Goal: Task Accomplishment & Management: Complete application form

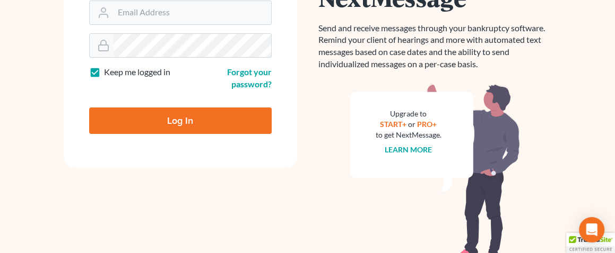
scroll to position [159, 0]
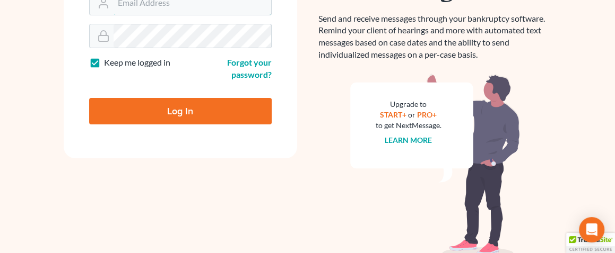
type input "[EMAIL_ADDRESS][DOMAIN_NAME]"
click at [149, 110] on input "Log In" at bounding box center [180, 111] width 182 height 27
type input "Thinking..."
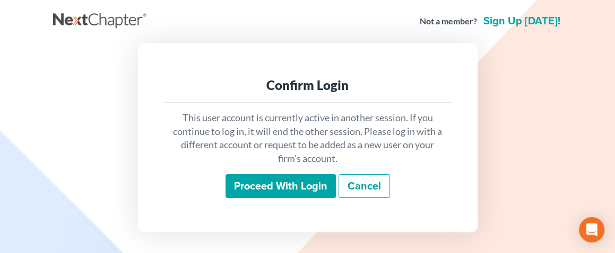
click at [260, 182] on input "Proceed with login" at bounding box center [280, 186] width 110 height 24
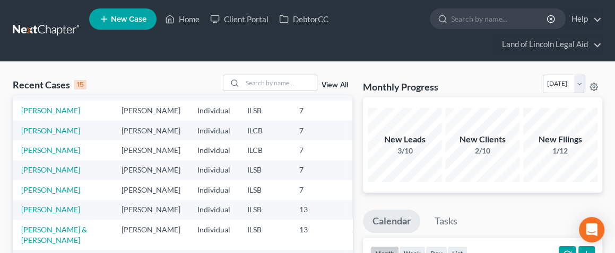
scroll to position [212, 0]
click at [35, 155] on link "[PERSON_NAME]" at bounding box center [50, 150] width 59 height 9
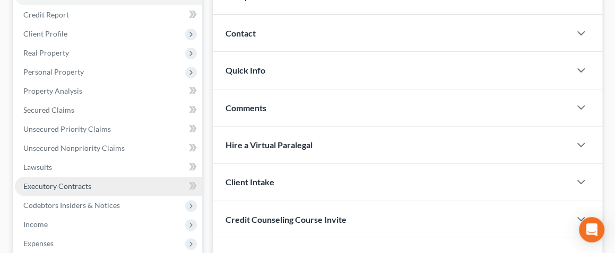
scroll to position [159, 0]
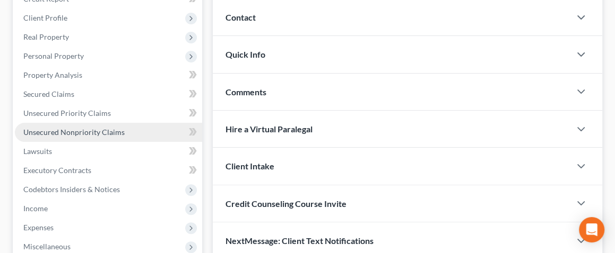
click at [102, 131] on span "Unsecured Nonpriority Claims" at bounding box center [73, 132] width 101 height 9
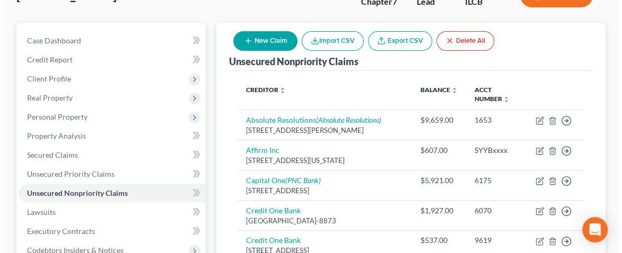
scroll to position [82, 0]
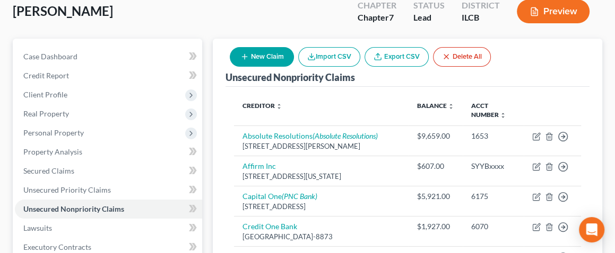
click at [275, 54] on button "New Claim" at bounding box center [262, 57] width 64 height 20
select select "0"
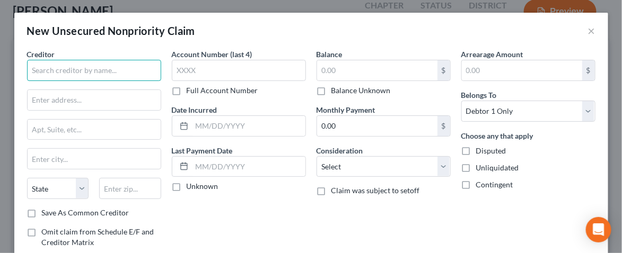
click at [76, 74] on input "text" at bounding box center [94, 70] width 134 height 21
click at [32, 69] on input "All State Insurance" at bounding box center [94, 70] width 134 height 21
drag, startPoint x: 114, startPoint y: 69, endPoint x: 163, endPoint y: 65, distance: 49.5
click at [163, 65] on div "Creditor * credit collection services All State Insurance State [US_STATE] AK A…" at bounding box center [311, 162] width 579 height 227
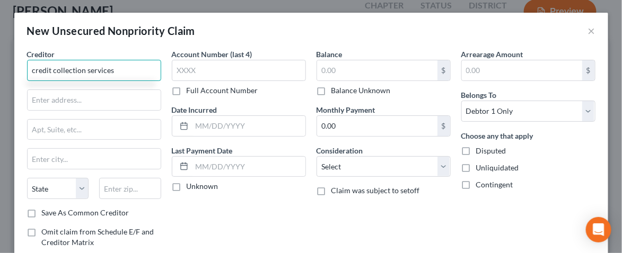
scroll to position [0, 0]
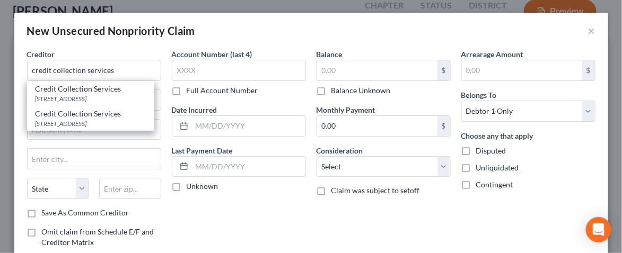
click at [185, 209] on div "Account Number (last 4) Full Account Number Date Incurred Last Payment Date Unk…" at bounding box center [238, 162] width 145 height 227
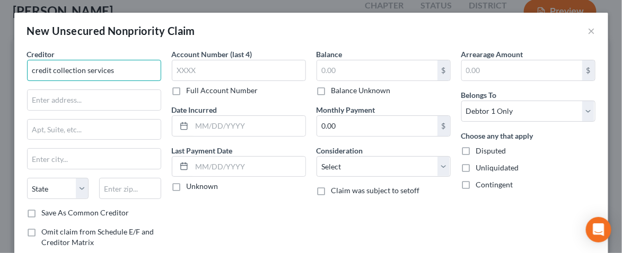
click at [34, 70] on input "credit collection services" at bounding box center [94, 70] width 134 height 21
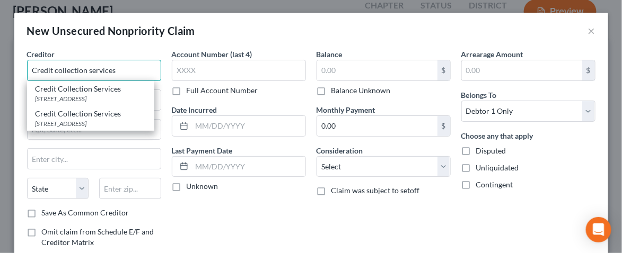
click at [57, 69] on input "Credit collection services" at bounding box center [94, 70] width 134 height 21
click at [91, 67] on input "Credit Collection services" at bounding box center [94, 70] width 134 height 21
type input "Credit Collection Services"
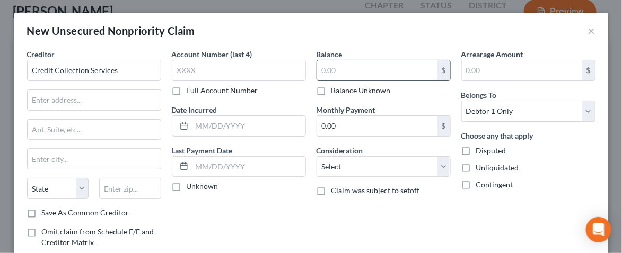
click at [352, 74] on input "text" at bounding box center [377, 70] width 120 height 20
type input "288.31"
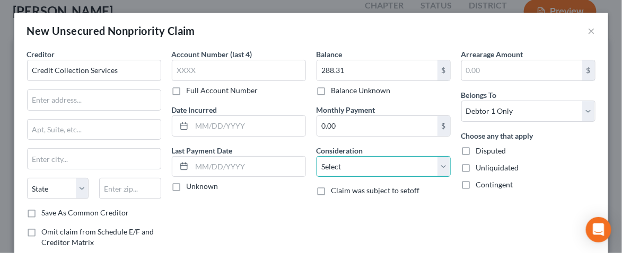
click at [435, 163] on select "Select Cable / Satellite Services Collection Agency Credit Card Debt Debt Couns…" at bounding box center [384, 166] width 134 height 21
select select "14"
click at [317, 156] on select "Select Cable / Satellite Services Collection Agency Credit Card Debt Debt Couns…" at bounding box center [384, 166] width 134 height 21
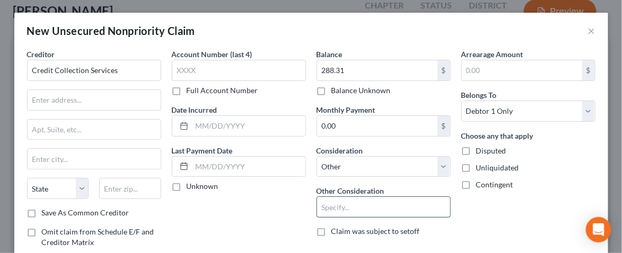
click at [329, 209] on input "text" at bounding box center [383, 207] width 133 height 20
click at [443, 164] on select "Select Cable / Satellite Services Collection Agency Credit Card Debt Debt Couns…" at bounding box center [384, 166] width 134 height 21
click at [337, 208] on input "text" at bounding box center [383, 207] width 133 height 20
type input "insurance premiums"
click at [476, 151] on label "Disputed" at bounding box center [491, 151] width 30 height 11
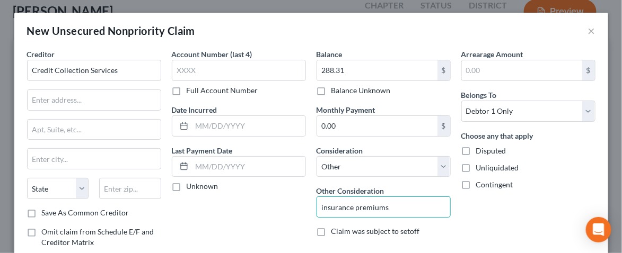
click at [480, 151] on input "Disputed" at bounding box center [483, 149] width 7 height 7
checkbox input "true"
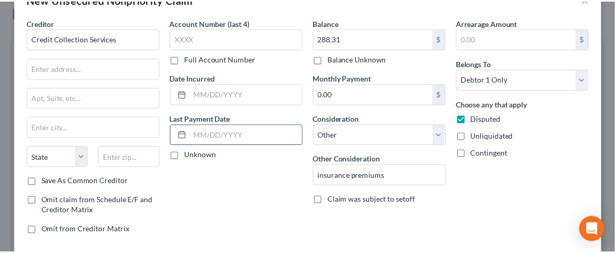
scroll to position [86, 0]
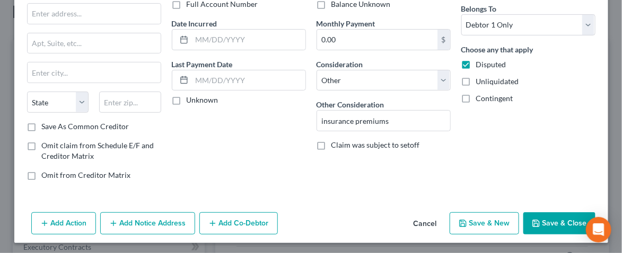
click at [545, 217] on button "Save & Close" at bounding box center [559, 224] width 72 height 22
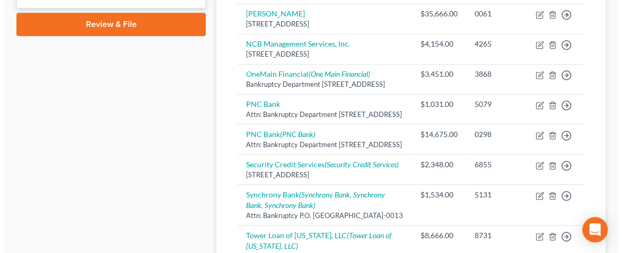
scroll to position [718, 0]
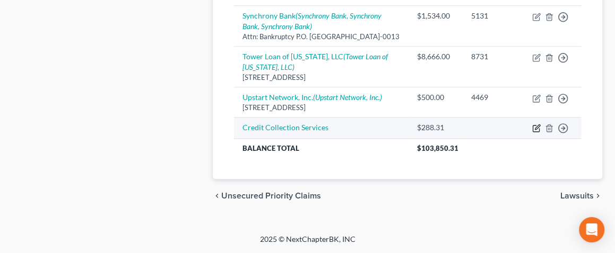
click at [532, 133] on icon "button" at bounding box center [536, 128] width 8 height 8
select select "14"
select select "0"
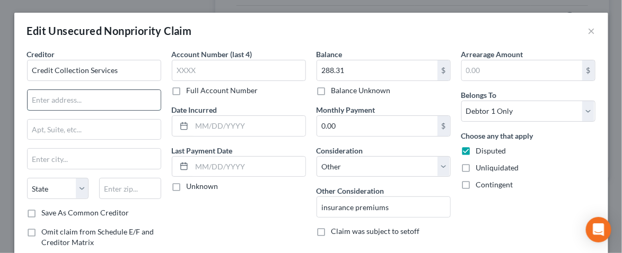
click at [37, 96] on input "text" at bounding box center [94, 100] width 133 height 20
click at [119, 73] on input "Credit Collection Services" at bounding box center [94, 70] width 134 height 21
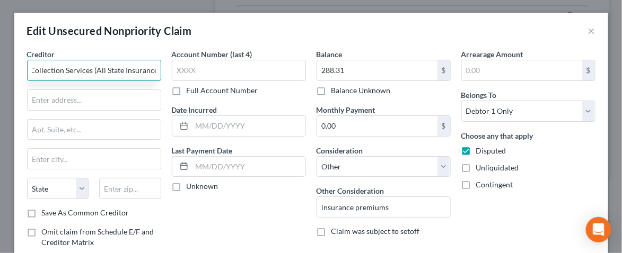
scroll to position [0, 27]
type input "Credit Collection Services (All State Insurance)"
click at [51, 96] on input "text" at bounding box center [94, 100] width 133 height 20
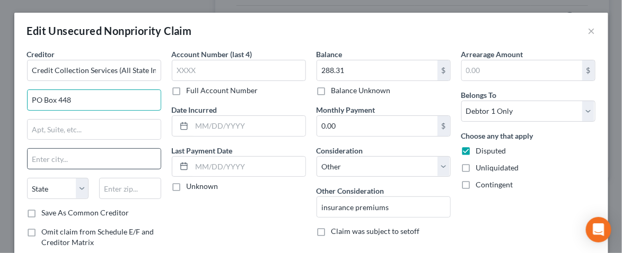
type input "PO Box 448"
click at [45, 158] on input "text" at bounding box center [94, 159] width 133 height 20
type input "n"
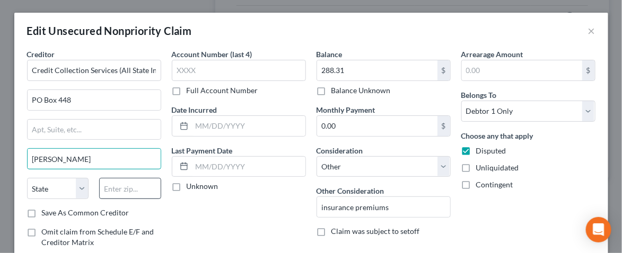
type input "[PERSON_NAME]"
click at [108, 187] on input "text" at bounding box center [130, 188] width 62 height 21
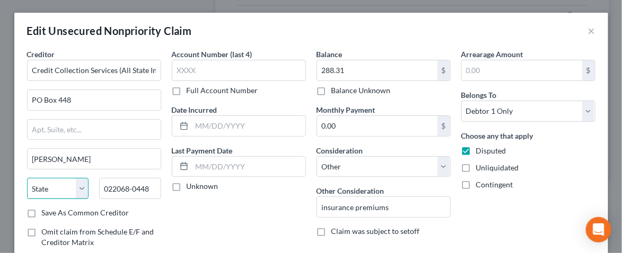
click at [68, 185] on select "State [US_STATE] AK AR AZ CA CO CT DE DC [GEOGRAPHIC_DATA] [GEOGRAPHIC_DATA] GU…" at bounding box center [58, 188] width 62 height 21
click at [106, 185] on input "022068-0448" at bounding box center [130, 188] width 62 height 21
type input "22068-0448"
click at [38, 188] on select "State [US_STATE] AK AR AZ CA CO CT DE DC [GEOGRAPHIC_DATA] [GEOGRAPHIC_DATA] GU…" at bounding box center [58, 188] width 62 height 21
select select "17"
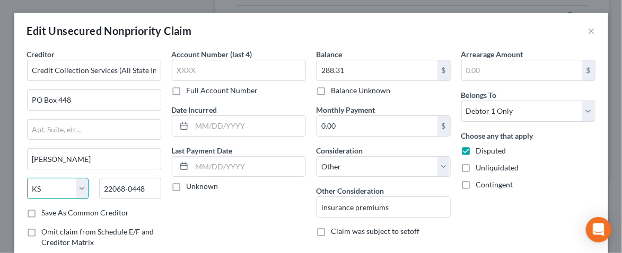
click at [27, 178] on select "State [US_STATE] AK AR AZ CA CO CT DE DC [GEOGRAPHIC_DATA] [GEOGRAPHIC_DATA] GU…" at bounding box center [58, 188] width 62 height 21
drag, startPoint x: 103, startPoint y: 187, endPoint x: 125, endPoint y: 187, distance: 22.3
click at [125, 187] on input "22068-0448" at bounding box center [130, 188] width 62 height 21
type input "66067-0448"
click at [48, 186] on select "State [US_STATE] AK AR AZ CA CO CT DE DC [GEOGRAPHIC_DATA] [GEOGRAPHIC_DATA] GU…" at bounding box center [58, 188] width 62 height 21
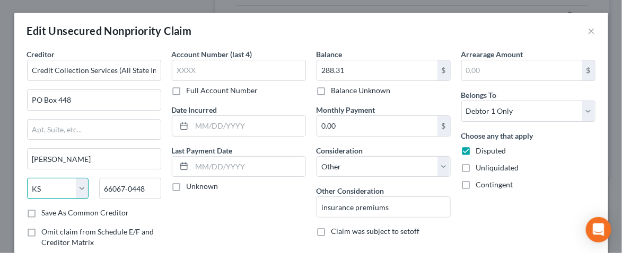
select select
click at [27, 178] on select "State [US_STATE] AK AR AZ CA CO CT DE DC [GEOGRAPHIC_DATA] [GEOGRAPHIC_DATA] GU…" at bounding box center [58, 188] width 62 height 21
click at [121, 193] on input "66067-0448" at bounding box center [130, 188] width 62 height 21
click at [144, 186] on input "66067-0448" at bounding box center [130, 188] width 62 height 21
type input "66067"
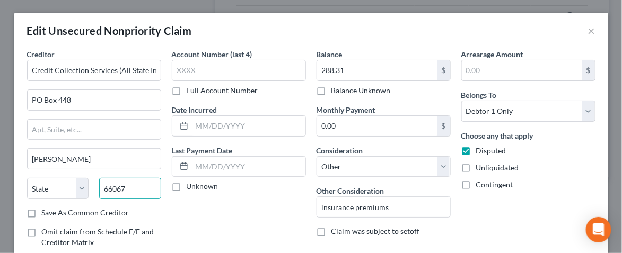
click at [123, 185] on input "66067" at bounding box center [130, 188] width 62 height 21
type input "[GEOGRAPHIC_DATA]"
select select "17"
click at [84, 189] on select "State [US_STATE] AK AR AZ CA CO CT DE DC [GEOGRAPHIC_DATA] [GEOGRAPHIC_DATA] GU…" at bounding box center [58, 188] width 62 height 21
click at [27, 178] on select "State [US_STATE] AK AR AZ CA CO CT DE DC [GEOGRAPHIC_DATA] [GEOGRAPHIC_DATA] GU…" at bounding box center [58, 188] width 62 height 21
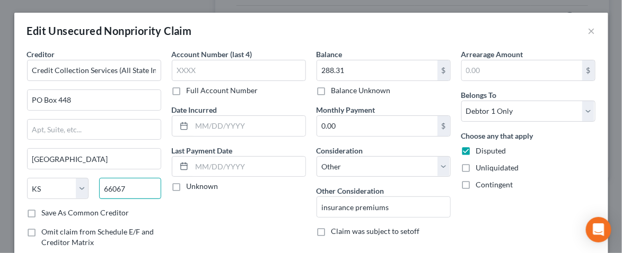
click at [127, 188] on input "66067" at bounding box center [130, 188] width 62 height 21
click at [84, 186] on select "State [US_STATE] AK AR AZ CA CO CT DE DC [GEOGRAPHIC_DATA] [GEOGRAPHIC_DATA] GU…" at bounding box center [58, 188] width 62 height 21
select select
click at [27, 178] on select "State [US_STATE] AK AR AZ CA CO CT DE DC [GEOGRAPHIC_DATA] [GEOGRAPHIC_DATA] GU…" at bounding box center [58, 188] width 62 height 21
drag, startPoint x: 50, startPoint y: 160, endPoint x: 27, endPoint y: 156, distance: 23.6
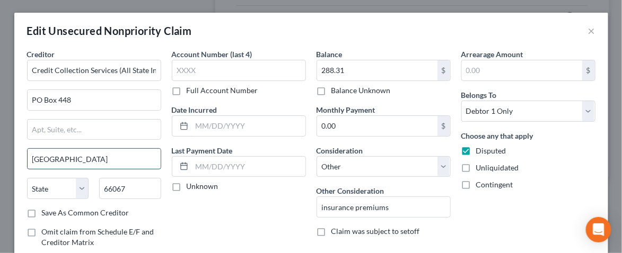
click at [28, 156] on input "[GEOGRAPHIC_DATA]" at bounding box center [94, 159] width 133 height 20
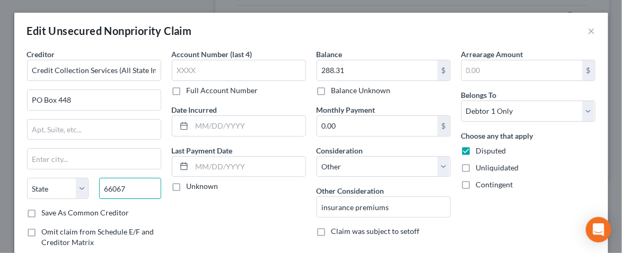
click at [127, 188] on input "66067" at bounding box center [130, 188] width 62 height 21
type input "66067"
type input "[GEOGRAPHIC_DATA]"
select select "17"
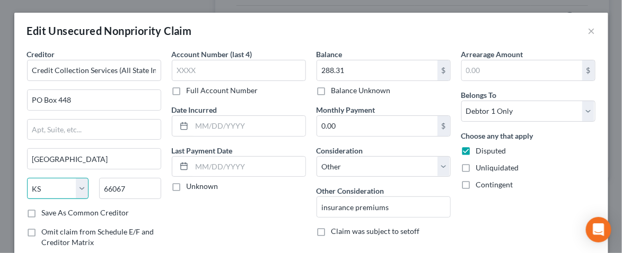
click at [84, 187] on select "State [US_STATE] AK AR AZ CA CO CT DE DC [GEOGRAPHIC_DATA] [GEOGRAPHIC_DATA] GU…" at bounding box center [58, 188] width 62 height 21
click at [27, 178] on select "State [US_STATE] AK AR AZ CA CO CT DE DC [GEOGRAPHIC_DATA] [GEOGRAPHIC_DATA] GU…" at bounding box center [58, 188] width 62 height 21
drag, startPoint x: 81, startPoint y: 99, endPoint x: 31, endPoint y: 101, distance: 49.4
click at [31, 101] on input "PO Box 448" at bounding box center [94, 100] width 133 height 20
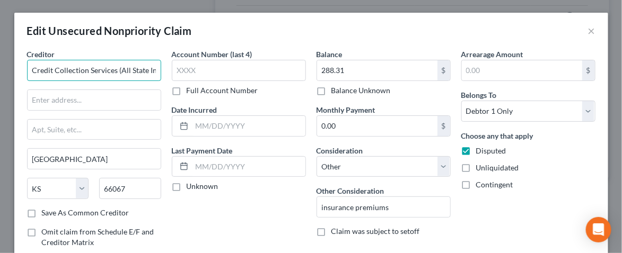
click at [112, 69] on input "Credit Collection Services (All State Insurance)" at bounding box center [94, 70] width 134 height 21
drag, startPoint x: 92, startPoint y: 70, endPoint x: 162, endPoint y: 69, distance: 70.0
click at [162, 69] on div "Creditor * Credit Collection S (All State Insurance) [GEOGRAPHIC_DATA] [US_STAT…" at bounding box center [94, 162] width 145 height 227
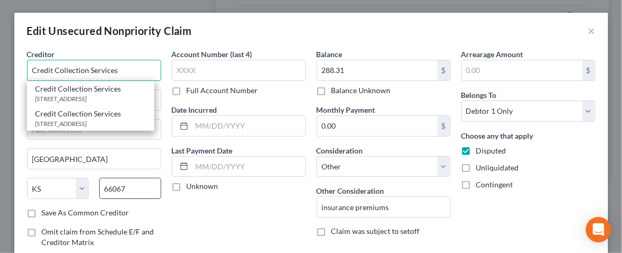
type input "Credit Collection Services"
click at [136, 179] on input "66067" at bounding box center [130, 188] width 62 height 21
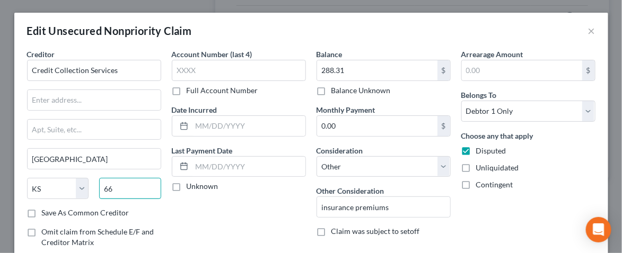
type input "6"
type input "02068"
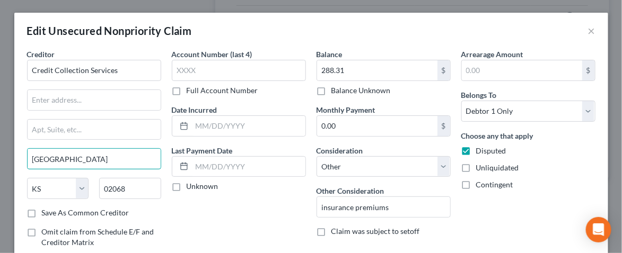
drag, startPoint x: 69, startPoint y: 155, endPoint x: 21, endPoint y: 152, distance: 48.4
click at [22, 152] on div "Creditor * Credit Collection Services [GEOGRAPHIC_DATA] [US_STATE] AK AR [GEOGR…" at bounding box center [94, 162] width 145 height 227
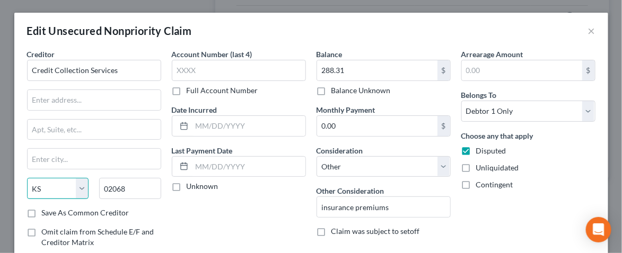
click at [84, 187] on select "State [US_STATE] AK AR AZ CA CO CT DE DC [GEOGRAPHIC_DATA] [GEOGRAPHIC_DATA] GU…" at bounding box center [58, 188] width 62 height 21
select select
click at [27, 178] on select "State [US_STATE] AK AR AZ CA CO CT DE DC [GEOGRAPHIC_DATA] [GEOGRAPHIC_DATA] GU…" at bounding box center [58, 188] width 62 height 21
click at [134, 188] on input "02068" at bounding box center [130, 188] width 62 height 21
click at [139, 185] on input "02062" at bounding box center [130, 188] width 62 height 21
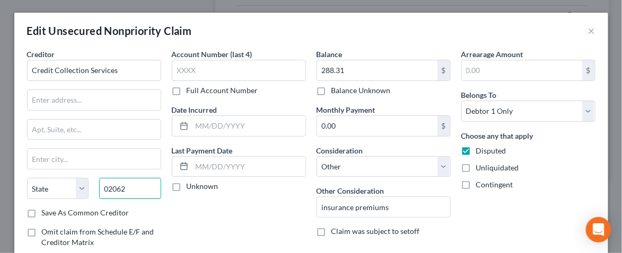
drag, startPoint x: 135, startPoint y: 187, endPoint x: 115, endPoint y: 186, distance: 20.2
click at [115, 186] on input "02062" at bounding box center [130, 188] width 62 height 21
click at [107, 185] on input "02068" at bounding box center [130, 188] width 62 height 21
click at [106, 186] on input "022068" at bounding box center [130, 188] width 62 height 21
click at [132, 185] on input "22068" at bounding box center [130, 188] width 62 height 21
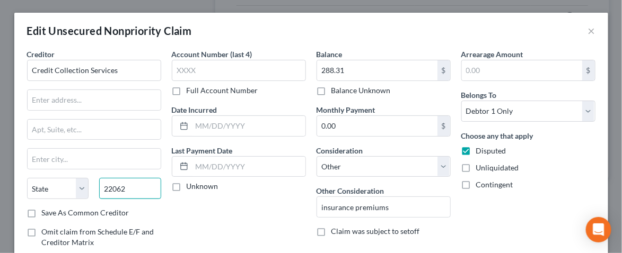
click at [107, 188] on input "22062" at bounding box center [130, 188] width 62 height 21
type input "02062"
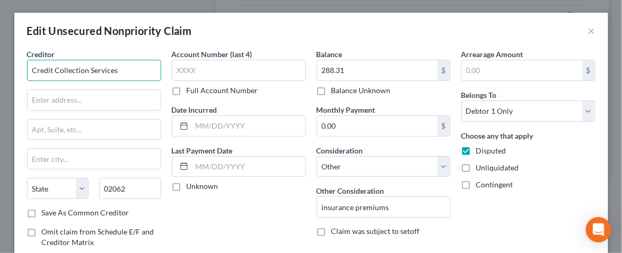
type input "[PERSON_NAME]"
select select "22"
click at [118, 67] on input "Credit Collection Services" at bounding box center [94, 70] width 134 height 21
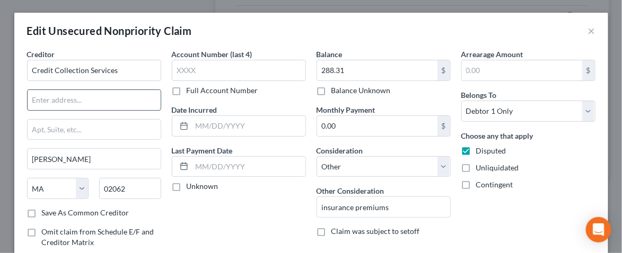
click at [39, 106] on input "text" at bounding box center [94, 100] width 133 height 20
type input "PO Box 448"
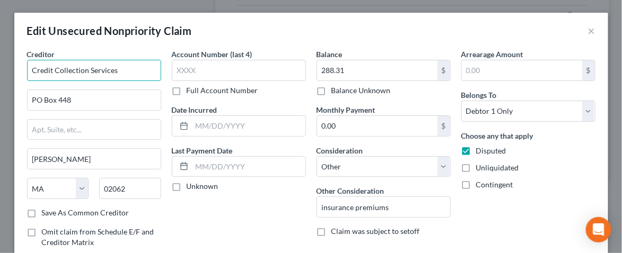
click at [118, 71] on input "Credit Collection Services" at bounding box center [94, 70] width 134 height 21
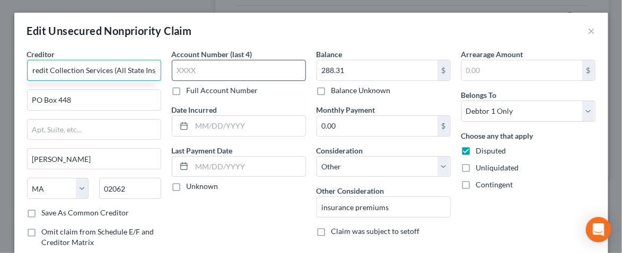
type input "Credit Collection Services (All State Ins)"
click at [179, 69] on input "text" at bounding box center [239, 70] width 134 height 21
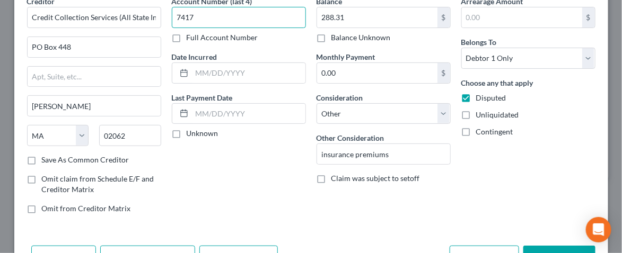
type input "7417"
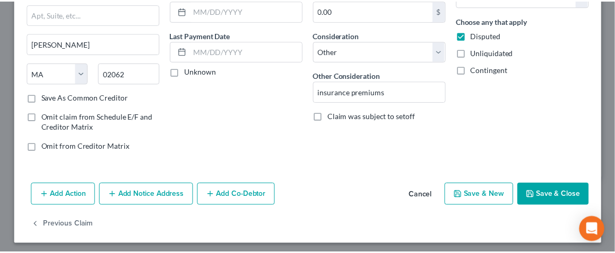
scroll to position [117, 0]
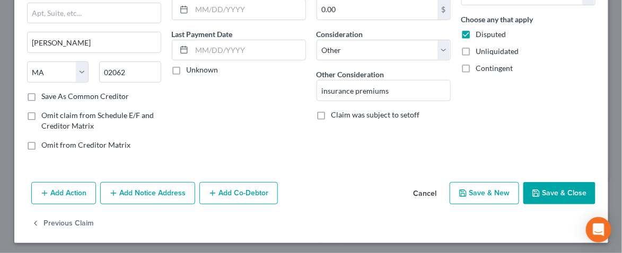
click at [557, 190] on button "Save & Close" at bounding box center [559, 193] width 72 height 22
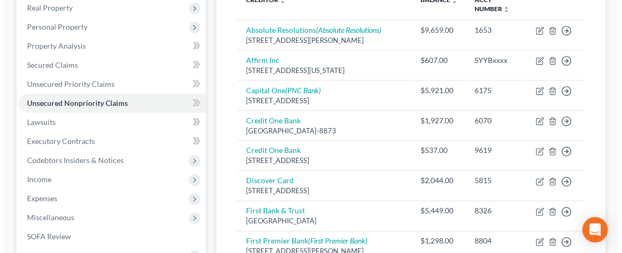
scroll to position [30, 0]
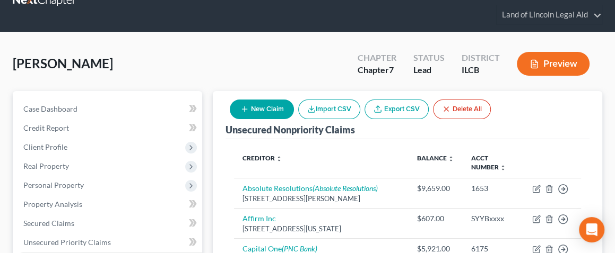
click at [259, 110] on button "New Claim" at bounding box center [262, 110] width 64 height 20
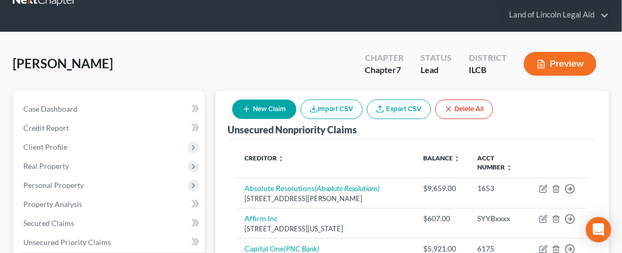
select select "0"
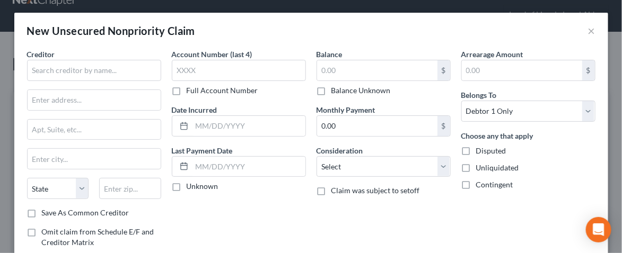
click at [549, 25] on div "New Unsecured Nonpriority Claim ×" at bounding box center [311, 31] width 594 height 36
click at [53, 75] on input "text" at bounding box center [94, 70] width 134 height 21
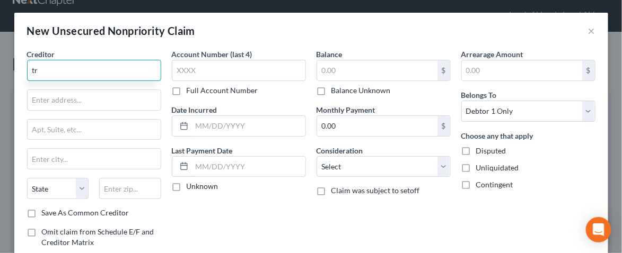
type input "t"
type input "True Accord (Klarna)"
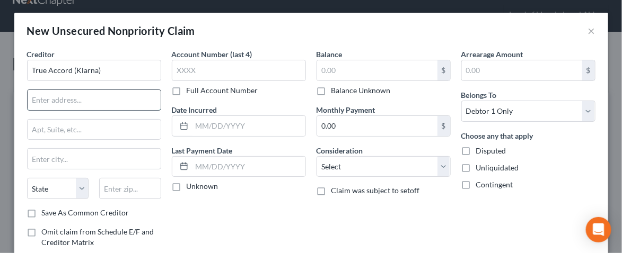
click at [36, 97] on input "text" at bounding box center [94, 100] width 133 height 20
type input "[STREET_ADDRESS]"
click at [36, 156] on input "text" at bounding box center [94, 159] width 133 height 20
click at [103, 188] on input "text" at bounding box center [130, 188] width 62 height 21
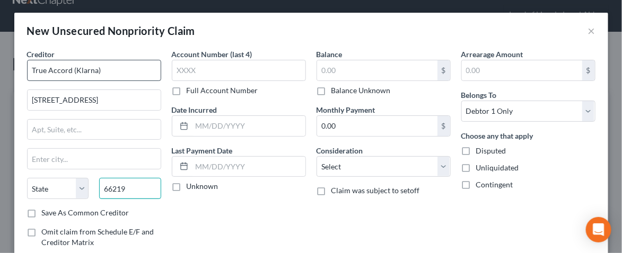
type input "66219"
click at [104, 72] on input "True Accord (Klarna)" at bounding box center [94, 70] width 134 height 21
type input "Shawnee Mission"
select select "17"
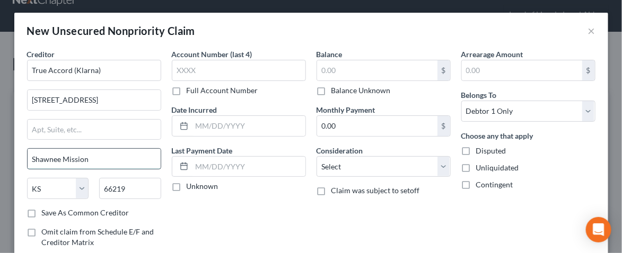
drag, startPoint x: 99, startPoint y: 156, endPoint x: 39, endPoint y: 154, distance: 60.5
click at [39, 154] on input "Shawnee Mission" at bounding box center [94, 159] width 133 height 20
type input "S"
type input "Lenexa"
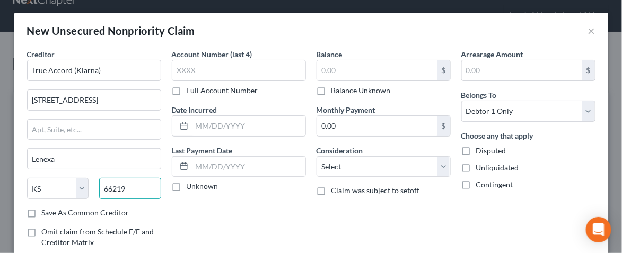
drag, startPoint x: 130, startPoint y: 185, endPoint x: 99, endPoint y: 186, distance: 31.3
click at [99, 186] on input "66219" at bounding box center [130, 188] width 62 height 21
paste input "66200-66299"
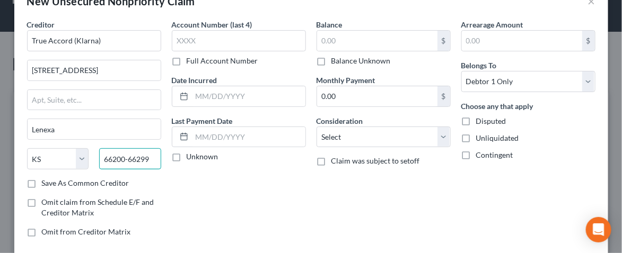
scroll to position [53, 0]
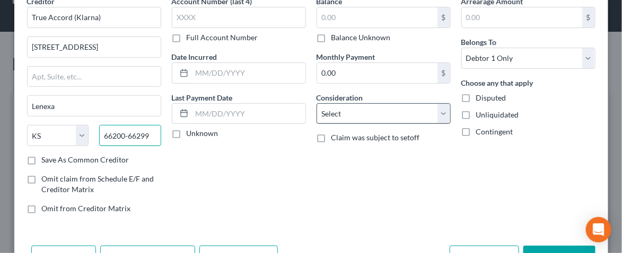
type input "66200-66299"
click at [441, 109] on select "Select Cable / Satellite Services Collection Agency Credit Card Debt Debt Couns…" at bounding box center [384, 113] width 134 height 21
select select "10"
click at [317, 103] on select "Select Cable / Satellite Services Collection Agency Credit Card Debt Debt Couns…" at bounding box center [384, 113] width 134 height 21
click at [476, 93] on label "Disputed" at bounding box center [491, 98] width 30 height 11
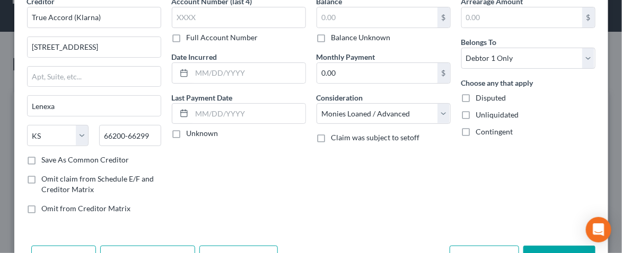
click at [480, 93] on input "Disputed" at bounding box center [483, 96] width 7 height 7
checkbox input "true"
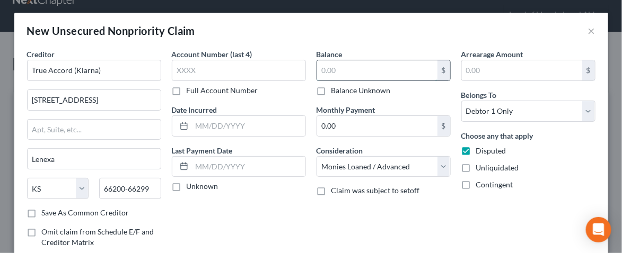
click at [319, 68] on input "text" at bounding box center [377, 70] width 120 height 20
type input "273"
click at [217, 69] on input "text" at bounding box center [239, 70] width 134 height 21
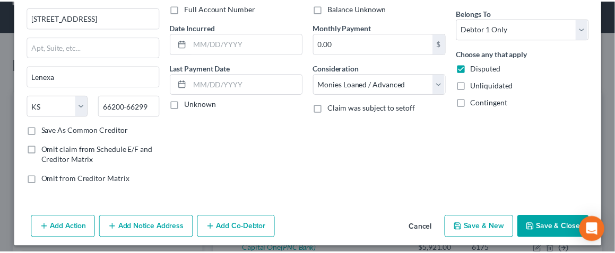
scroll to position [86, 0]
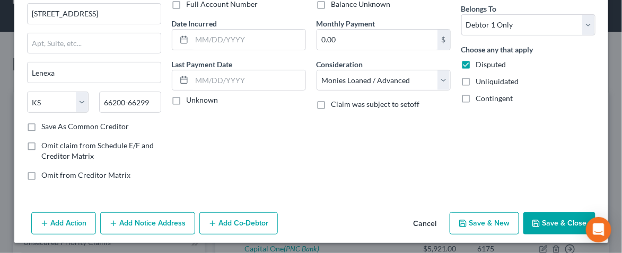
type input "1482"
click at [545, 219] on button "Save & Close" at bounding box center [559, 224] width 72 height 22
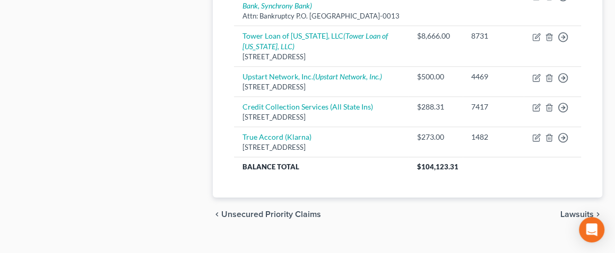
scroll to position [772, 0]
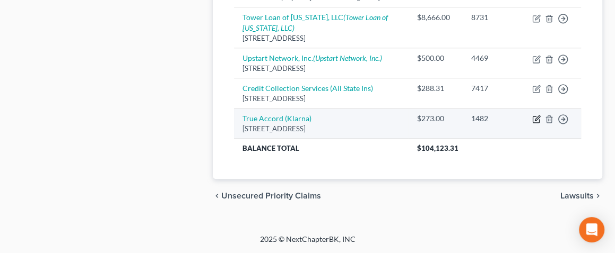
click at [537, 121] on icon "button" at bounding box center [536, 118] width 5 height 5
select select "17"
select select "10"
select select "0"
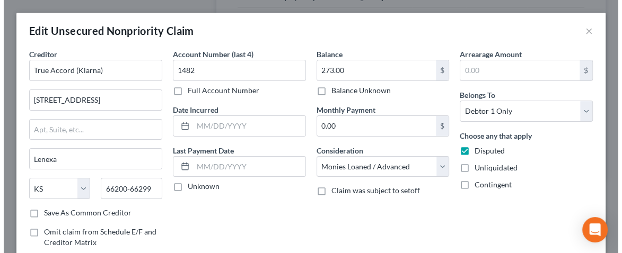
scroll to position [768, 0]
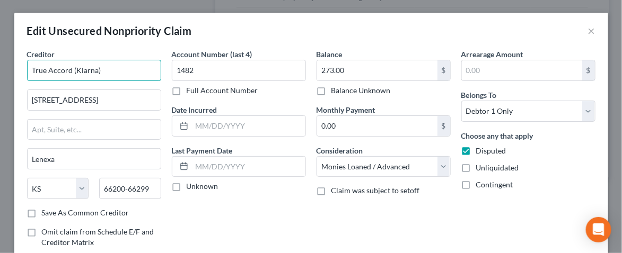
click at [46, 72] on input "True Accord (Klarna)" at bounding box center [94, 70] width 134 height 21
click at [48, 72] on input "True Accord (Klarna)" at bounding box center [94, 70] width 134 height 21
click at [97, 71] on input "TrueAccord (Klarna)" at bounding box center [94, 70] width 134 height 21
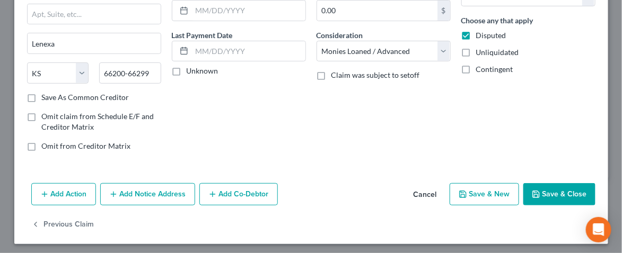
scroll to position [117, 0]
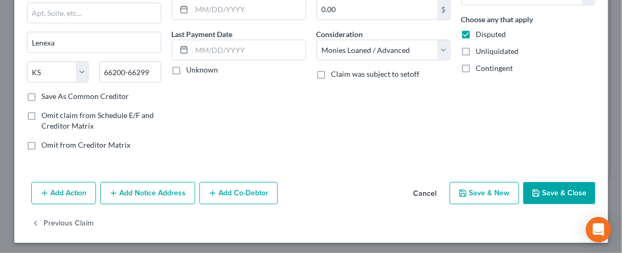
type input "TrueAccord"
click at [566, 187] on button "Save & Close" at bounding box center [559, 193] width 72 height 22
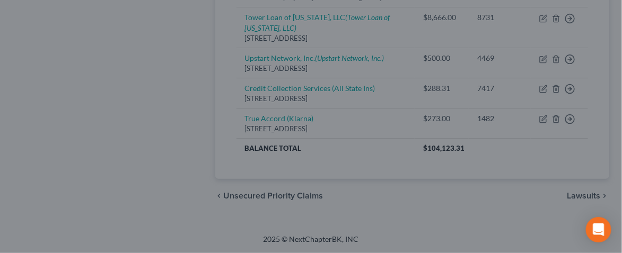
type input "0"
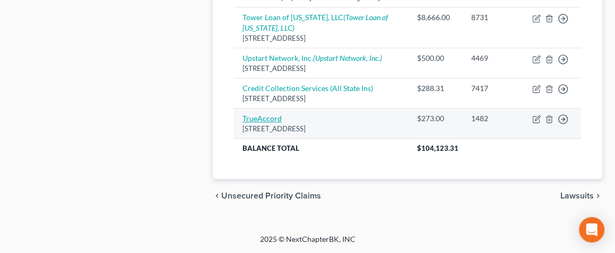
click at [271, 123] on link "TrueAccord" at bounding box center [261, 118] width 39 height 9
select select "17"
select select "10"
select select "0"
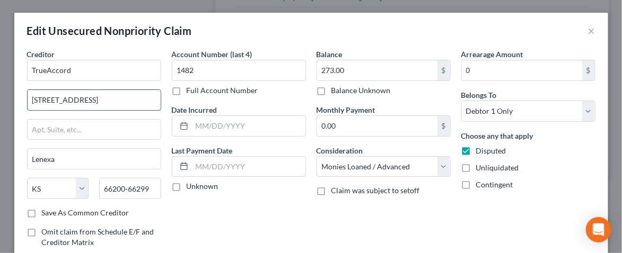
click at [94, 99] on input "[STREET_ADDRESS]" at bounding box center [94, 100] width 133 height 20
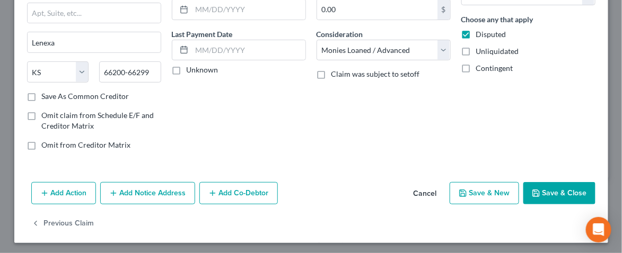
type input "[STREET_ADDRESS]"
click at [548, 191] on button "Save & Close" at bounding box center [559, 193] width 72 height 22
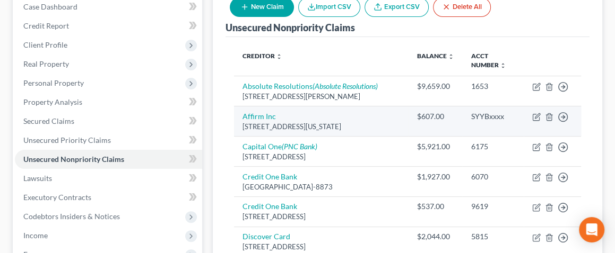
scroll to position [0, 0]
